Goal: Ask a question

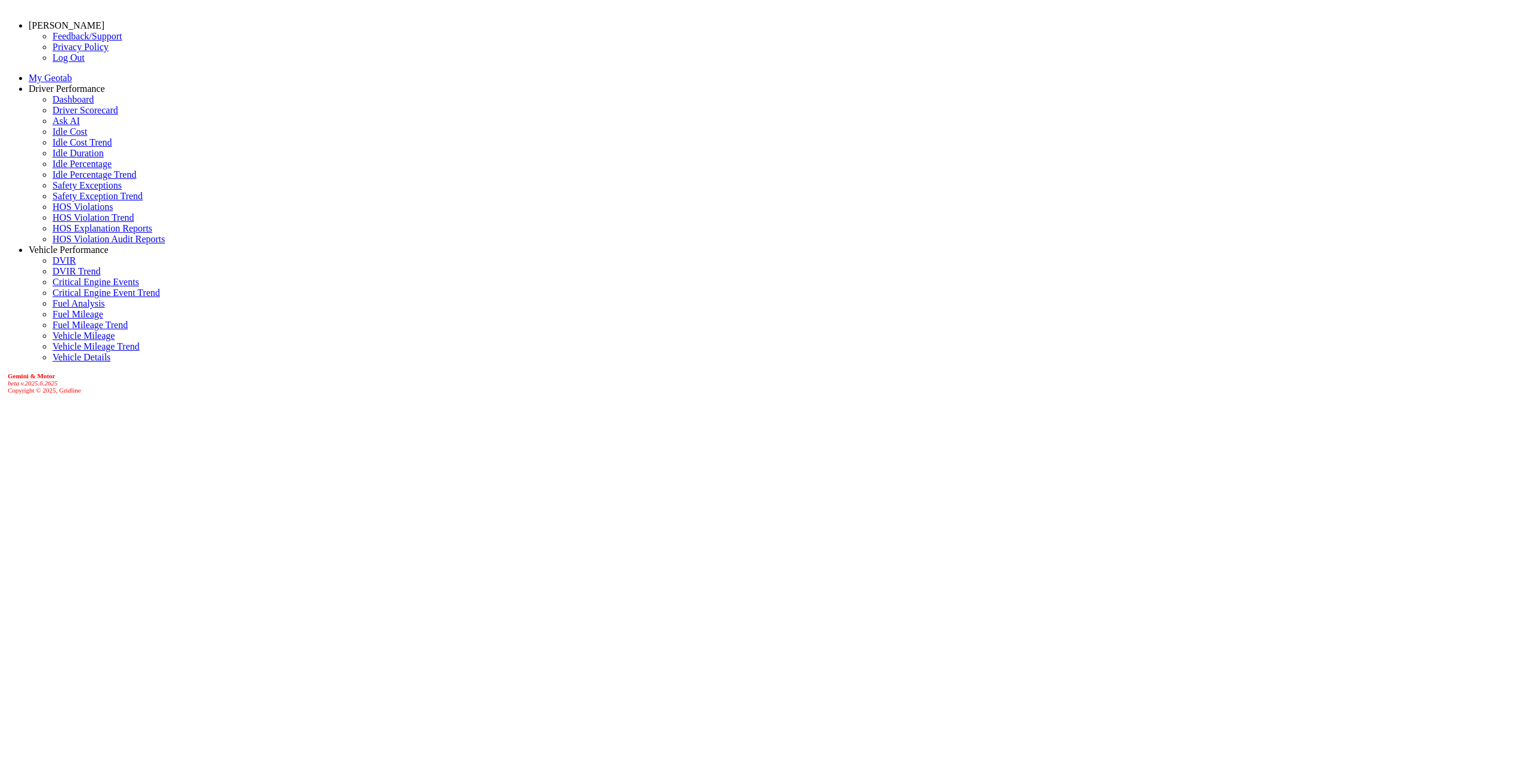
select select "******"
click at [52, 125] on link "Ask AI" at bounding box center [66, 120] width 28 height 10
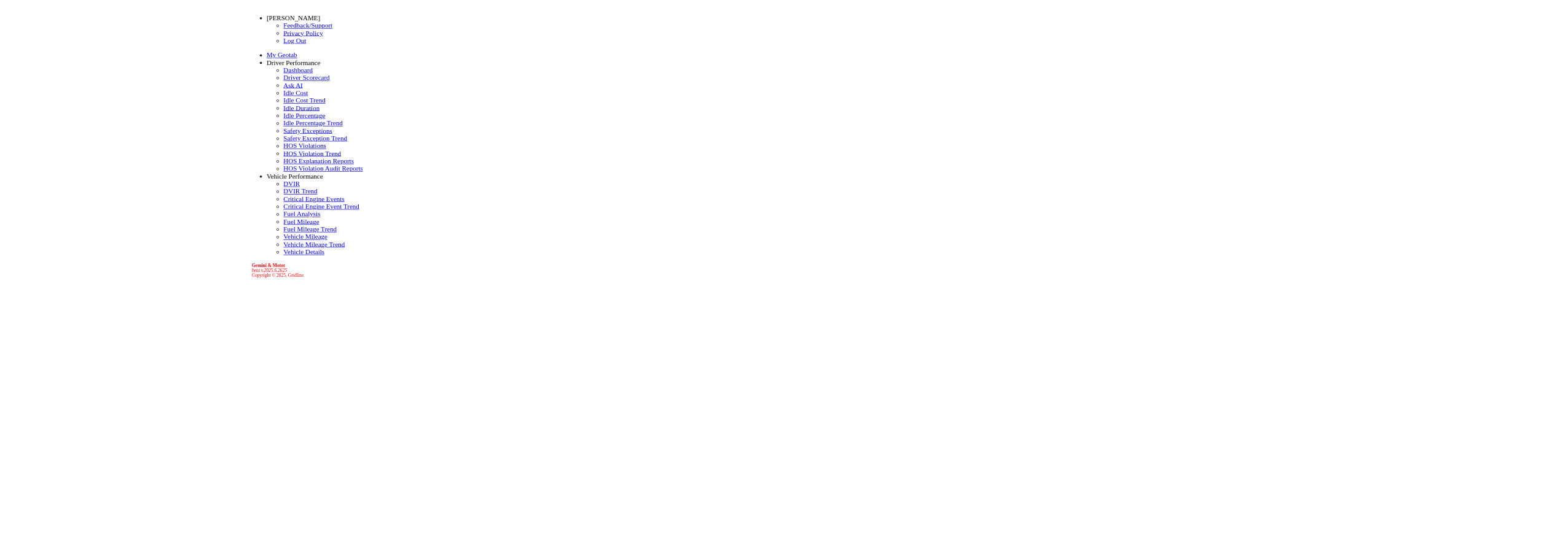
scroll to position [7849, 0]
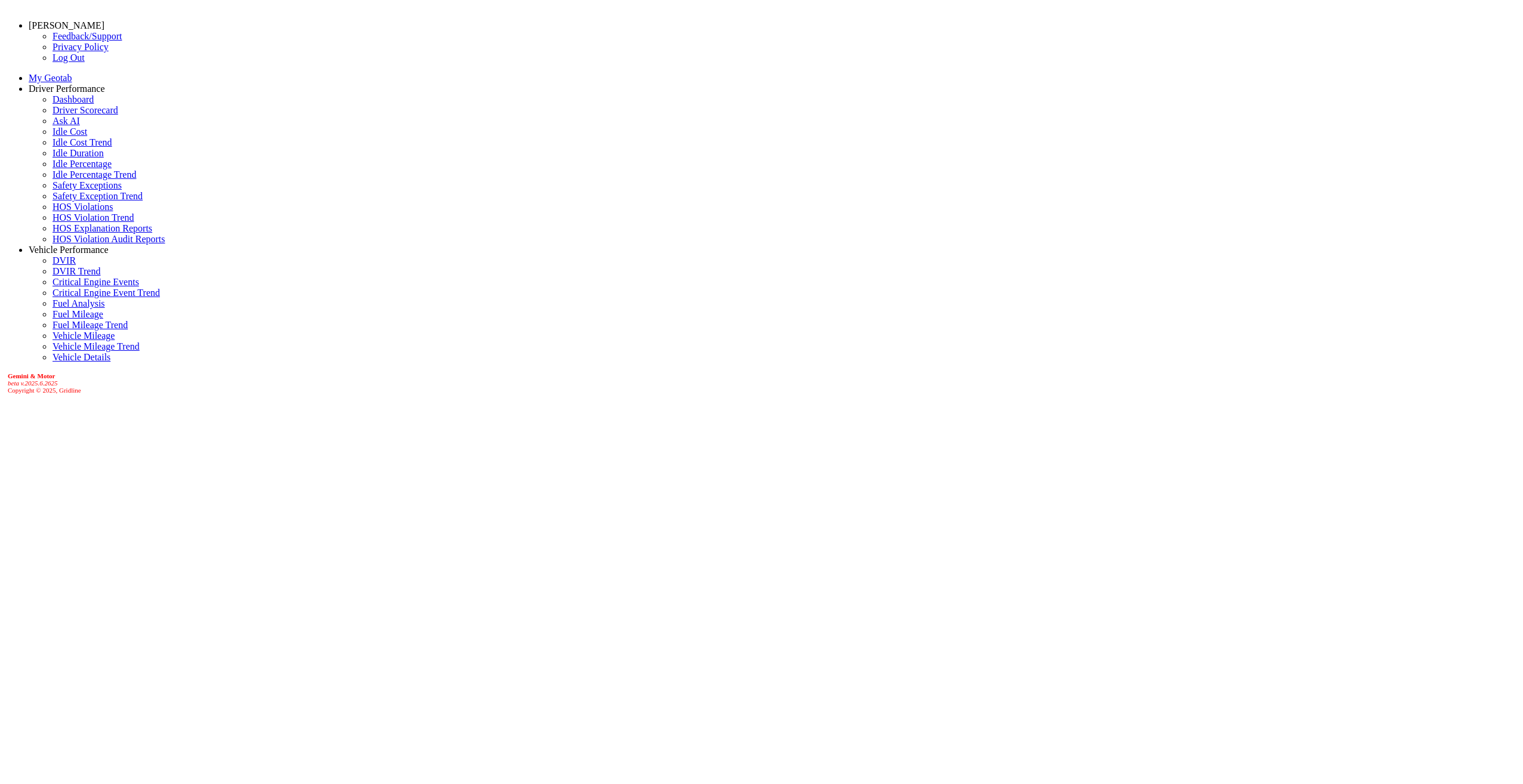
type input "**********"
